Goal: Information Seeking & Learning: Check status

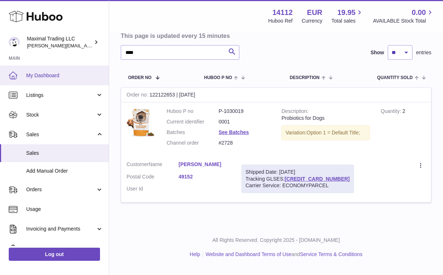
scroll to position [74, 0]
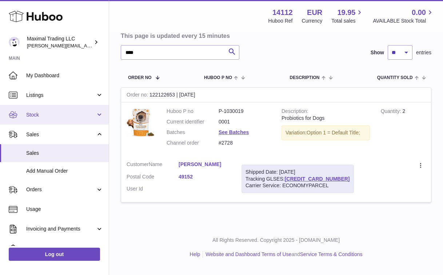
click at [34, 115] on span "Stock" at bounding box center [61, 114] width 70 height 7
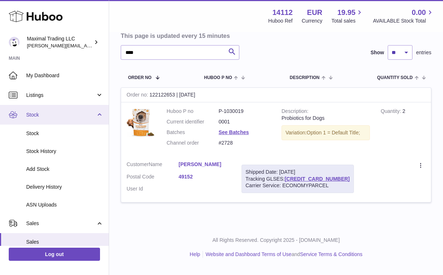
click at [34, 115] on span "Stock" at bounding box center [61, 114] width 70 height 7
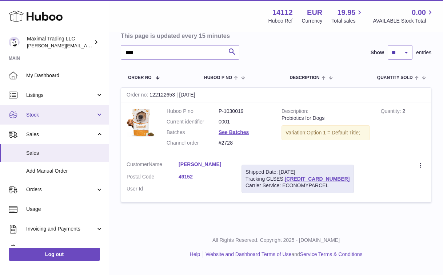
click at [32, 114] on span "Stock" at bounding box center [61, 114] width 70 height 7
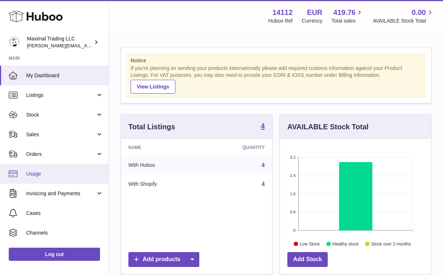
scroll to position [114, 151]
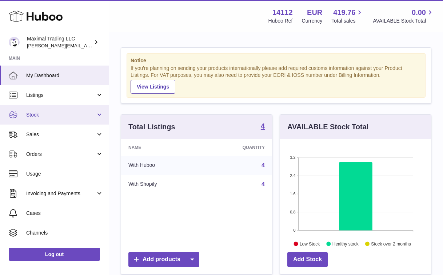
click at [33, 111] on span "Stock" at bounding box center [61, 114] width 70 height 7
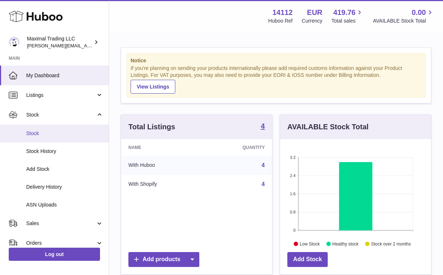
click at [30, 134] on span "Stock" at bounding box center [64, 133] width 77 height 7
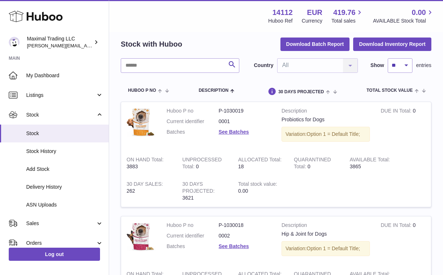
scroll to position [28, 0]
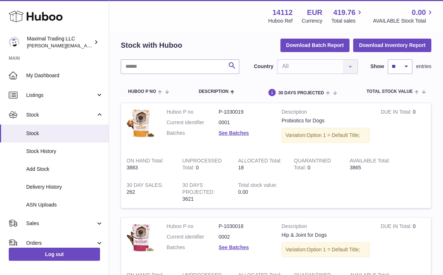
drag, startPoint x: 297, startPoint y: 13, endPoint x: 268, endPoint y: 12, distance: 29.1
click at [268, 12] on div "14112 Huboo Ref EUR Currency 419.76 Total sales 0.00 AVAILABLE Stock Total" at bounding box center [347, 16] width 175 height 17
drag, startPoint x: 293, startPoint y: 11, endPoint x: 274, endPoint y: 12, distance: 19.3
click at [274, 11] on strong "14112" at bounding box center [283, 13] width 20 height 10
copy strong "14112"
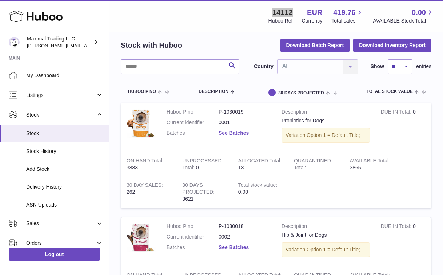
drag, startPoint x: 23, startPoint y: 37, endPoint x: 300, endPoint y: 0, distance: 279.4
drag, startPoint x: 215, startPoint y: 111, endPoint x: 250, endPoint y: 111, distance: 34.6
click at [250, 111] on dl "Huboo P no P-1030019 Current identifier 0001 Batches See Batches" at bounding box center [219, 124] width 104 height 32
copy dl "P-1030019"
click at [232, 133] on link "See Batches" at bounding box center [234, 133] width 30 height 6
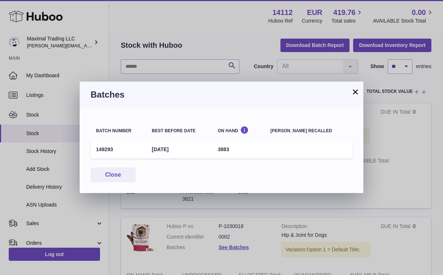
drag, startPoint x: 116, startPoint y: 151, endPoint x: 91, endPoint y: 151, distance: 24.8
click at [92, 151] on td "149293" at bounding box center [119, 149] width 56 height 18
copy td "149293"
click at [359, 90] on button "×" at bounding box center [355, 91] width 9 height 9
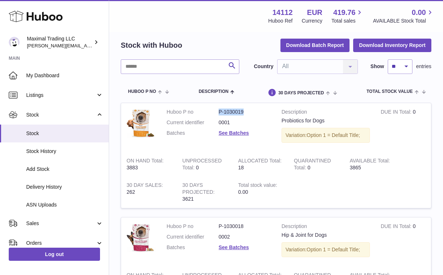
drag, startPoint x: 248, startPoint y: 113, endPoint x: 215, endPoint y: 113, distance: 32.4
click at [215, 113] on dl "Huboo P no P-1030019 Current identifier 0001 Batches See Batches" at bounding box center [219, 124] width 104 height 32
copy dl "P-1030019"
